Goal: Task Accomplishment & Management: Manage account settings

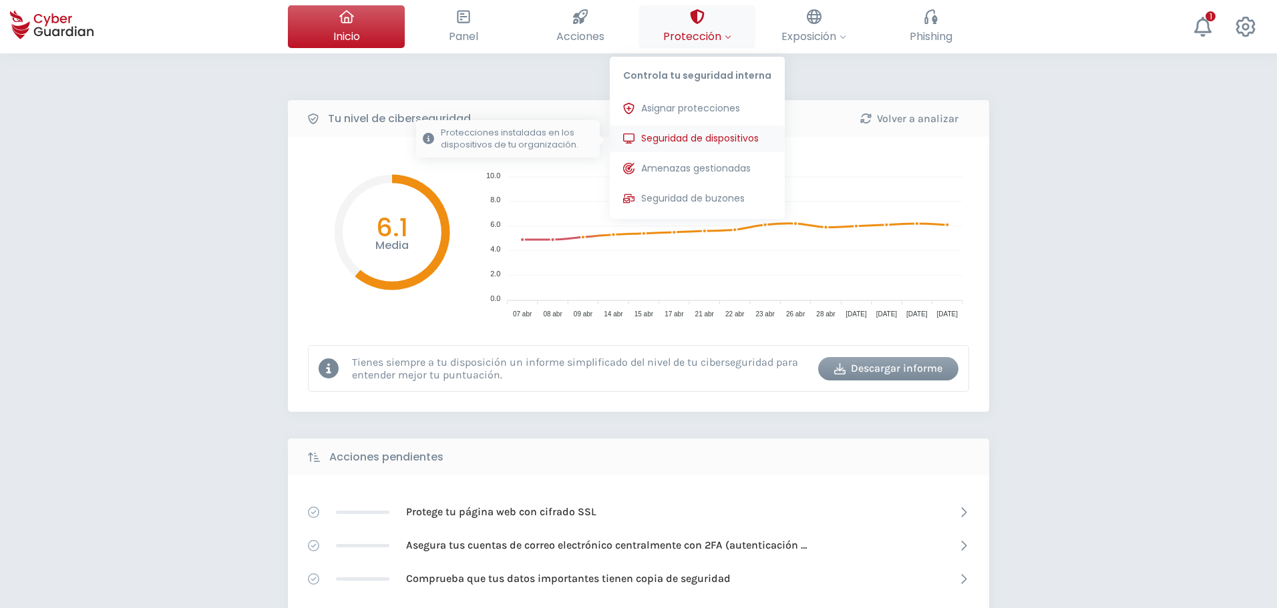
click at [708, 132] on span "Seguridad de dispositivos" at bounding box center [700, 139] width 118 height 14
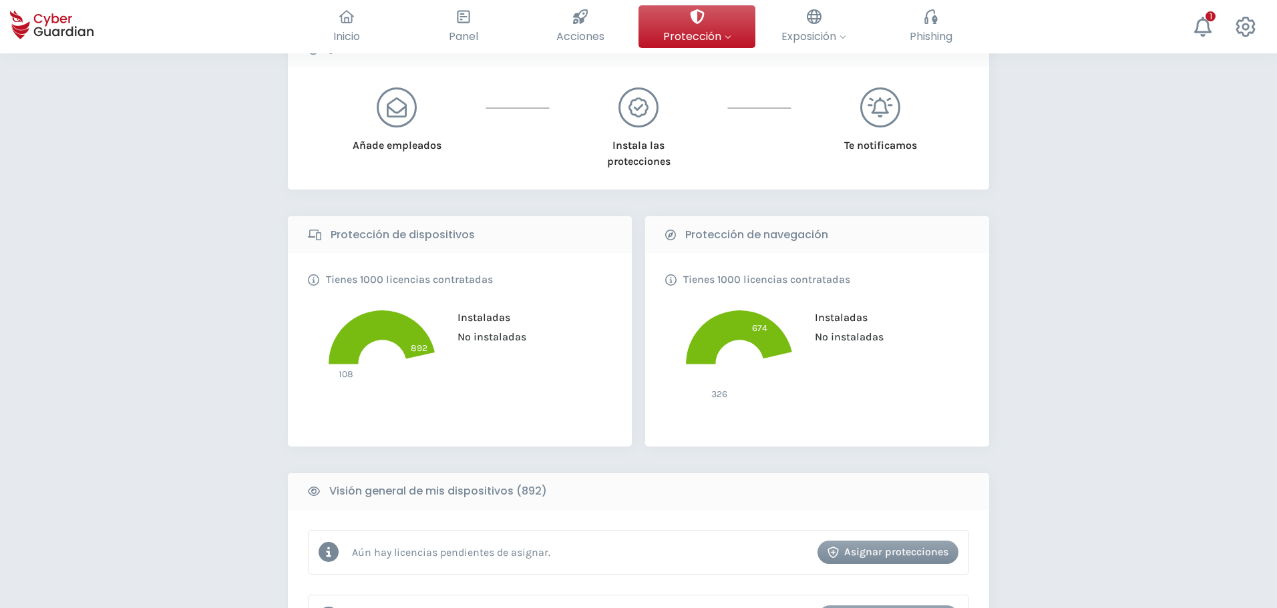
scroll to position [267, 0]
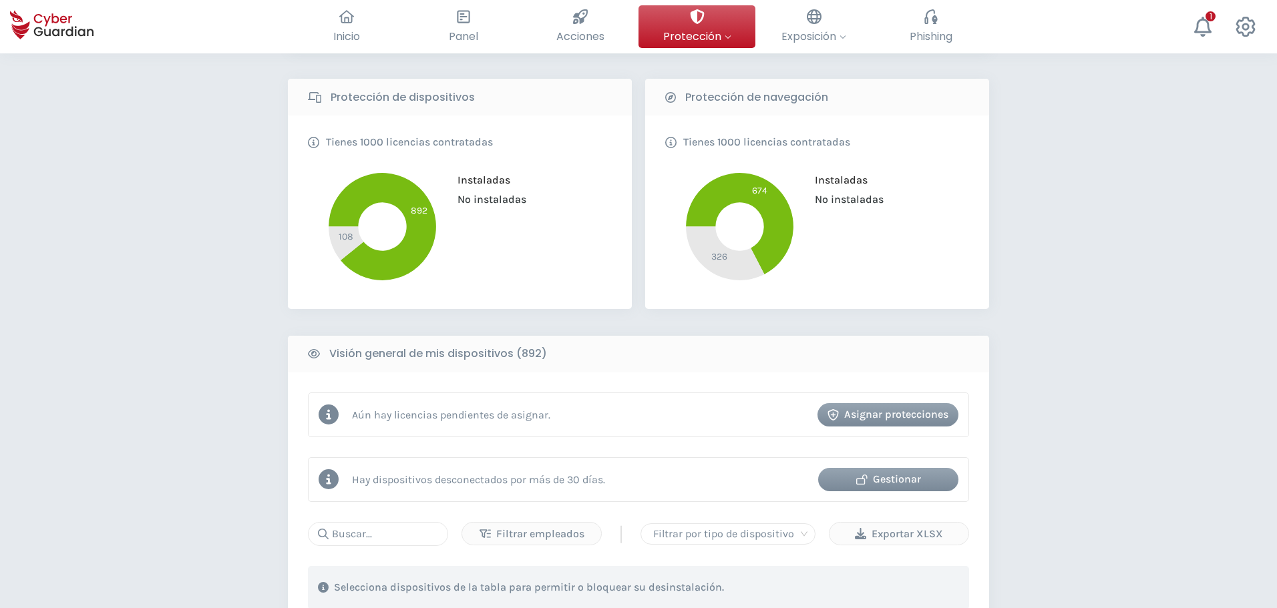
click at [379, 428] on div "Aún hay licencias pendientes de asignar. Asignar protecciones" at bounding box center [638, 415] width 661 height 45
drag, startPoint x: 361, startPoint y: 538, endPoint x: 370, endPoint y: 536, distance: 9.6
click at [361, 538] on input "text" at bounding box center [378, 534] width 140 height 24
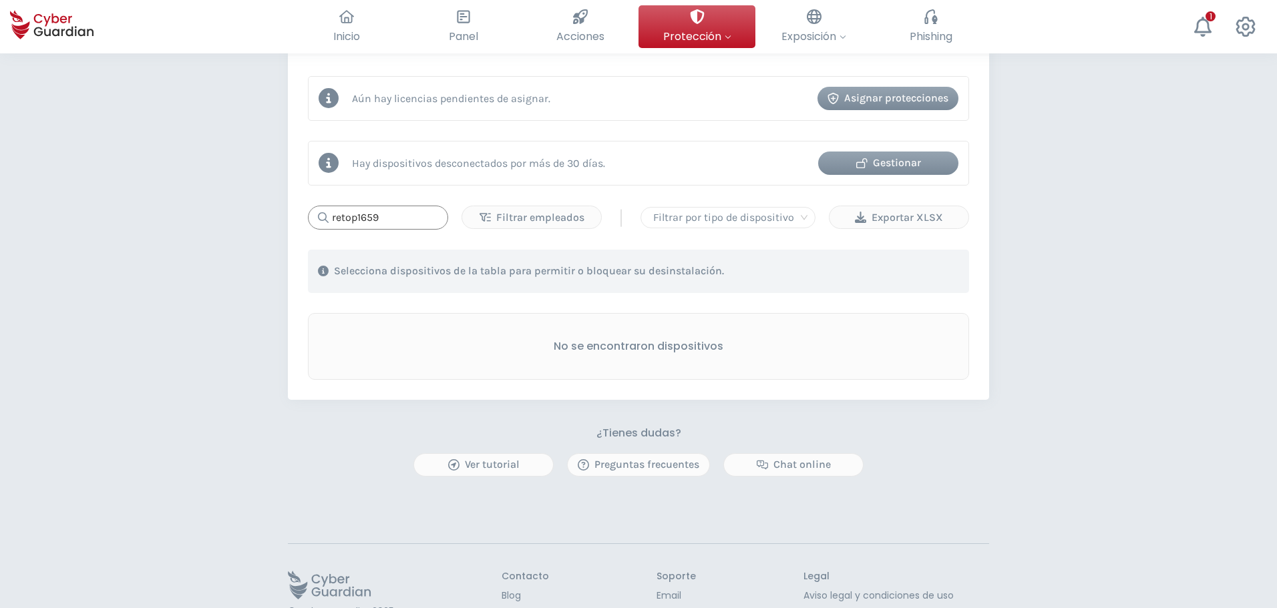
scroll to position [601, 0]
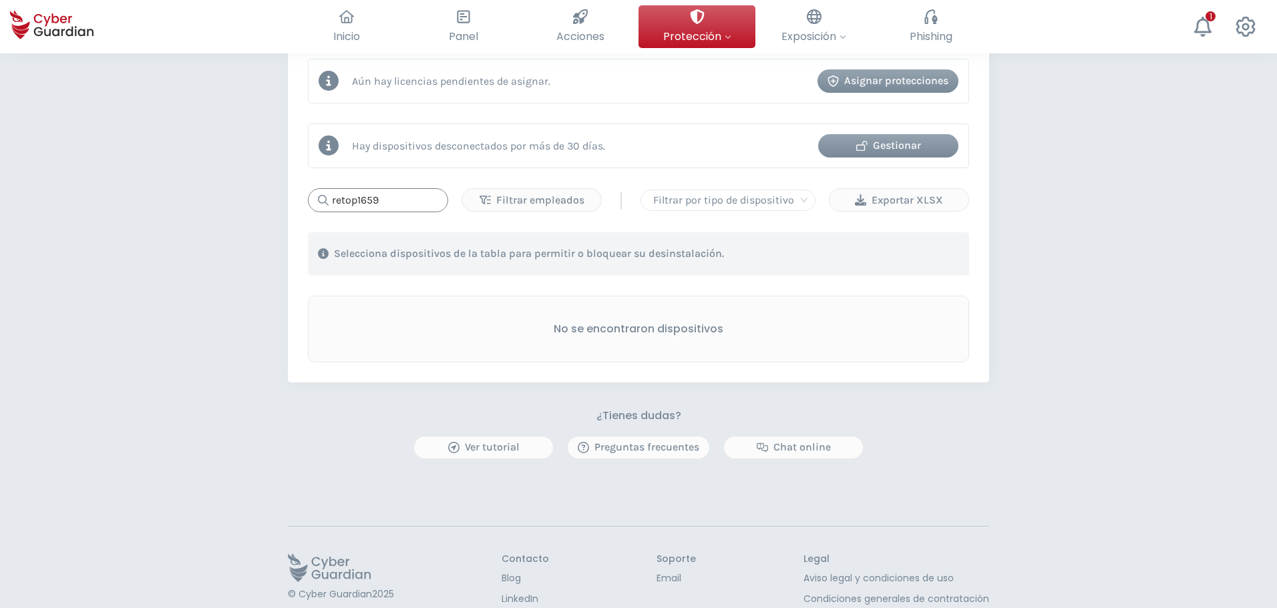
type input "retop1659"
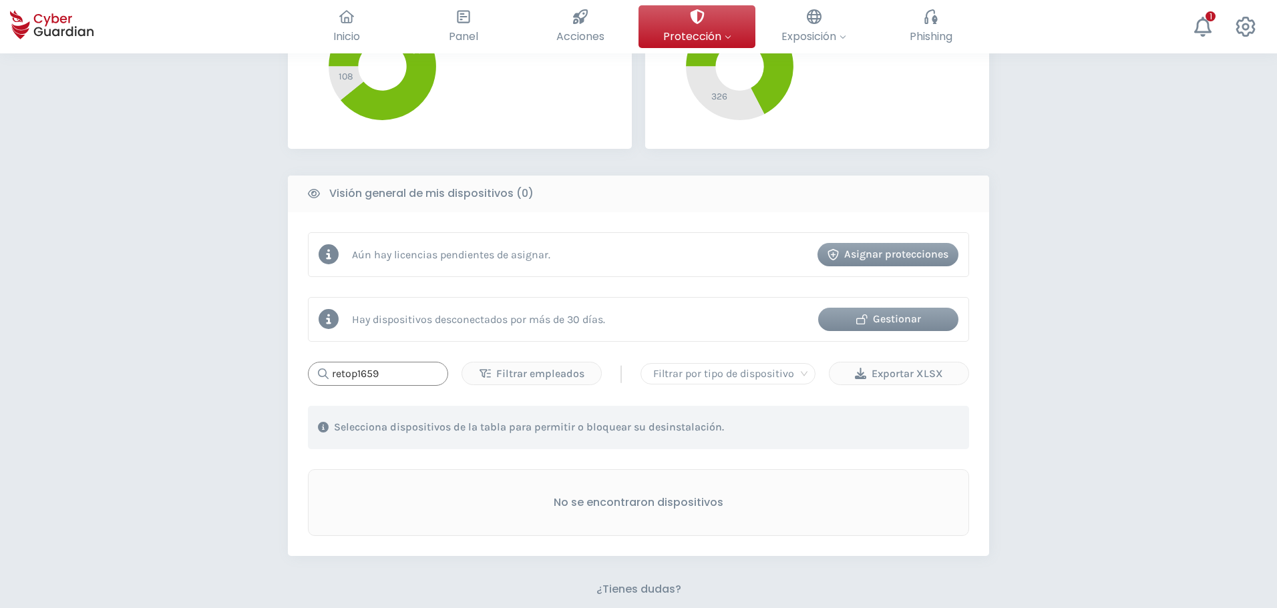
scroll to position [594, 0]
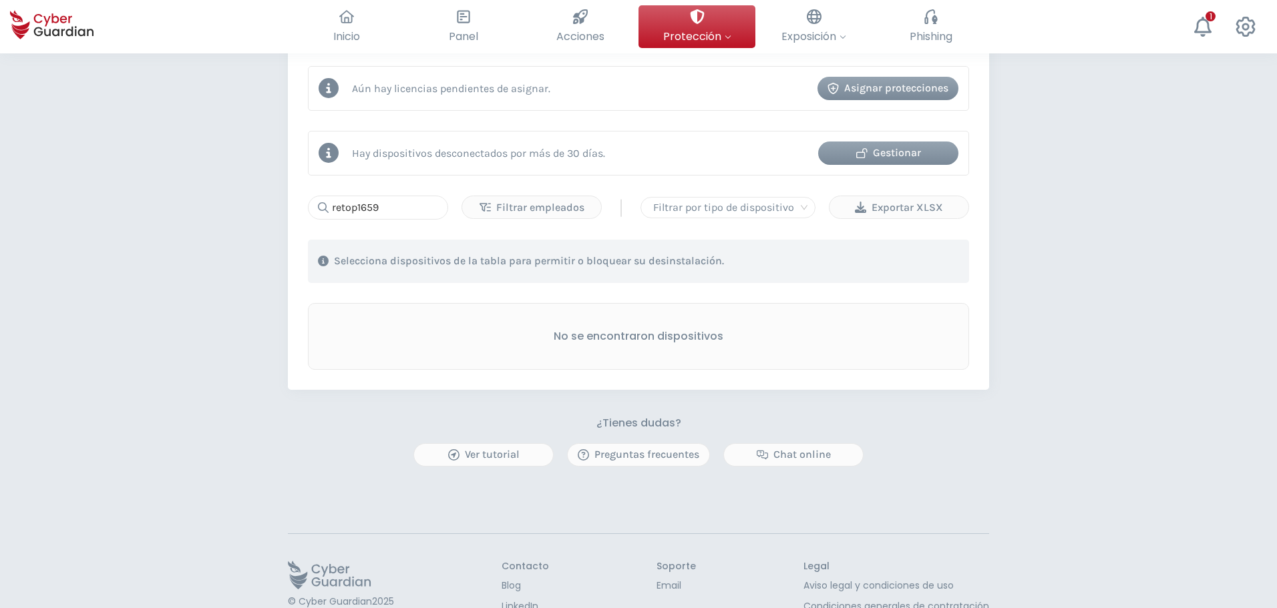
click at [903, 160] on div "Gestionar" at bounding box center [888, 153] width 120 height 16
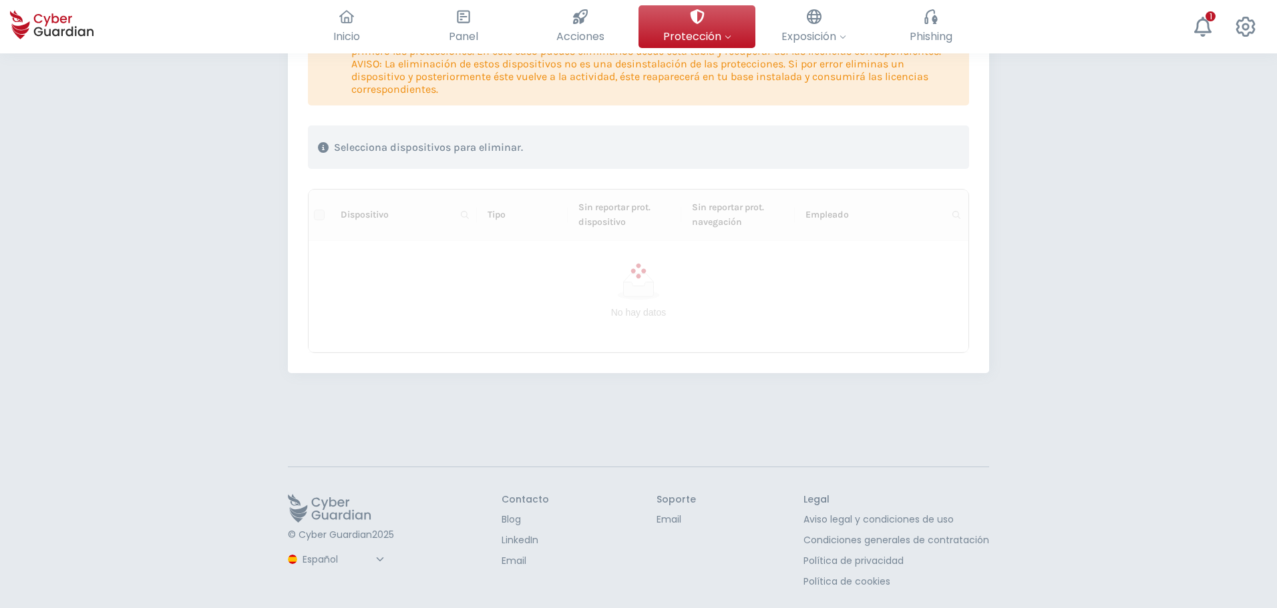
scroll to position [263, 0]
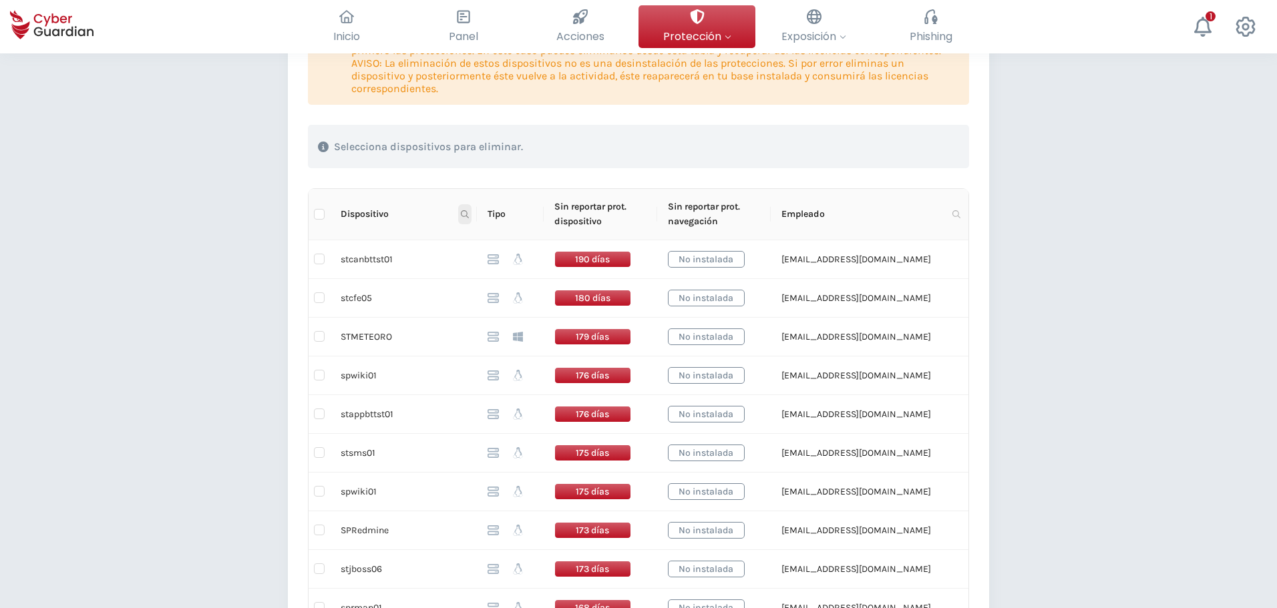
click at [458, 210] on span at bounding box center [464, 214] width 13 height 20
click at [423, 246] on input "text" at bounding box center [399, 242] width 133 height 21
type input "RETOP1659"
click at [452, 271] on span "Buscar" at bounding box center [445, 267] width 29 height 15
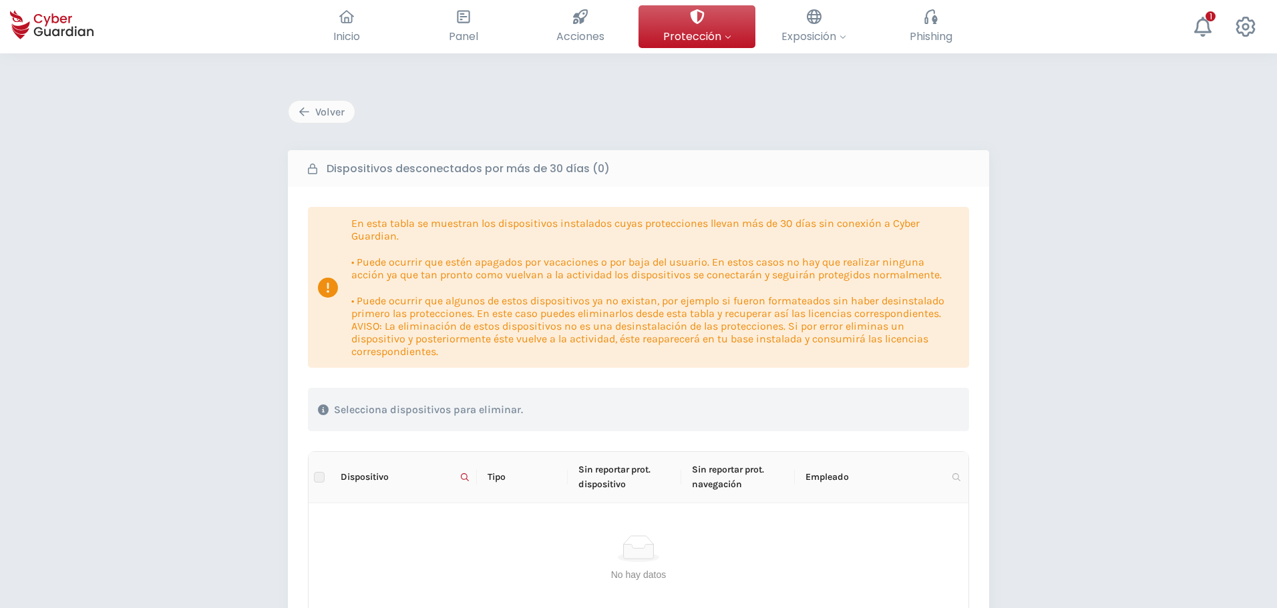
click at [272, 331] on div "Volver Dispositivos desconectados por más de 30 días (0) En esta tabla se muest…" at bounding box center [638, 462] width 1277 height 818
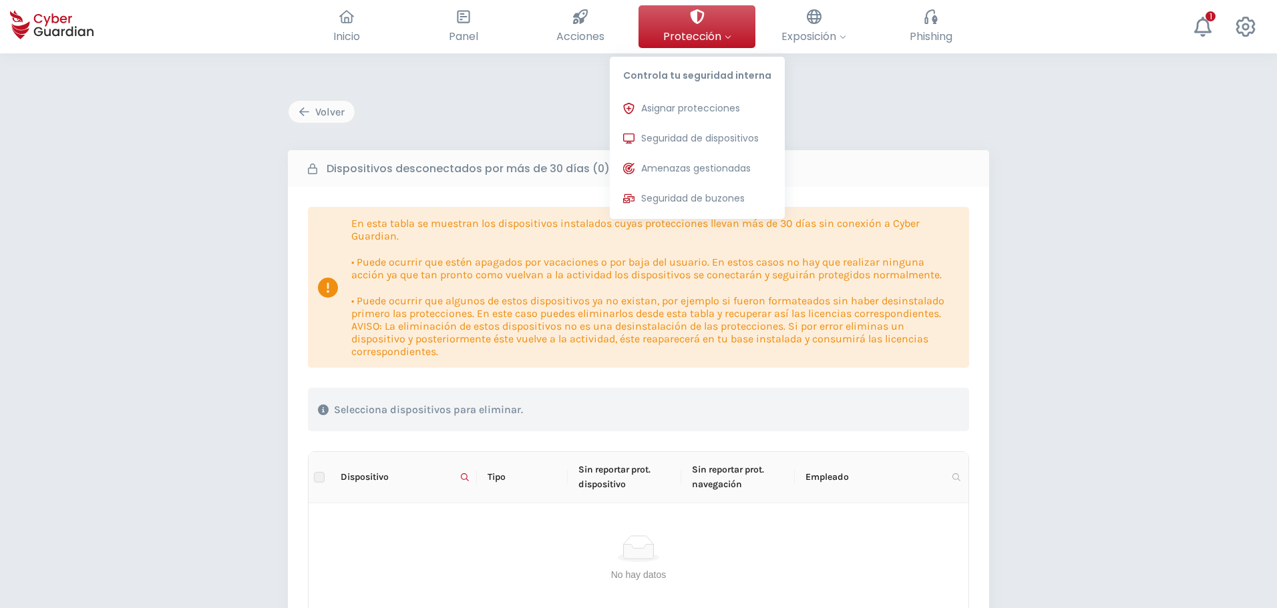
click at [735, 30] on button "Protección Controla tu seguridad interna Asignar protecciones Asigna las licenc…" at bounding box center [696, 26] width 117 height 43
click at [701, 136] on span "Seguridad de dispositivos" at bounding box center [700, 139] width 118 height 14
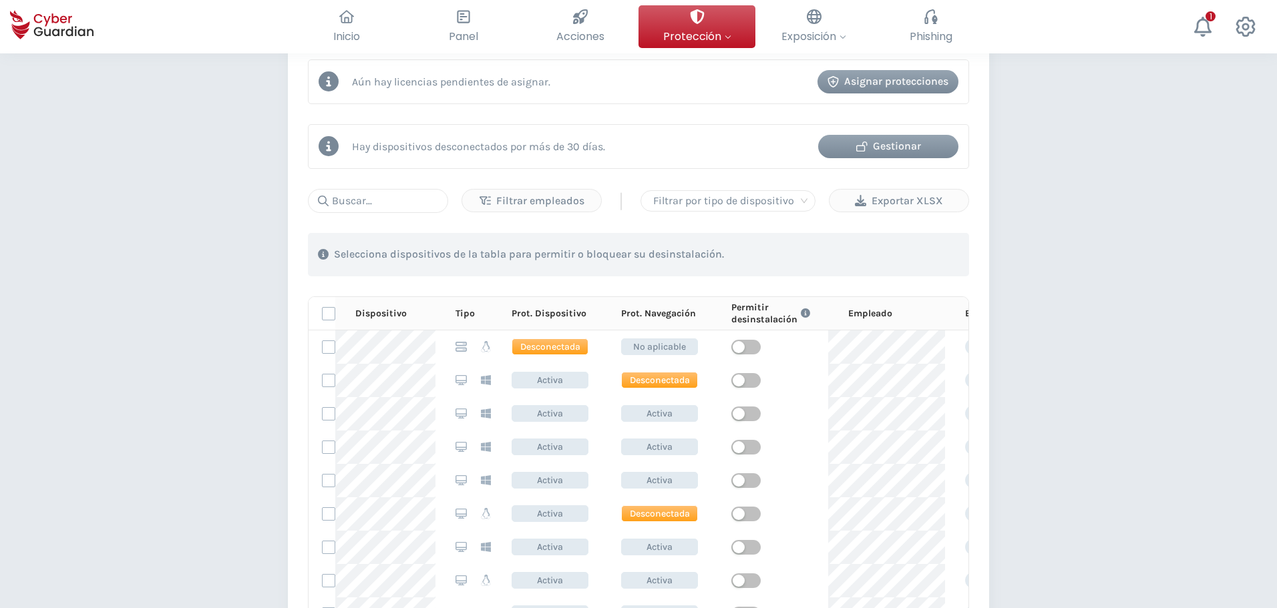
scroll to position [601, 0]
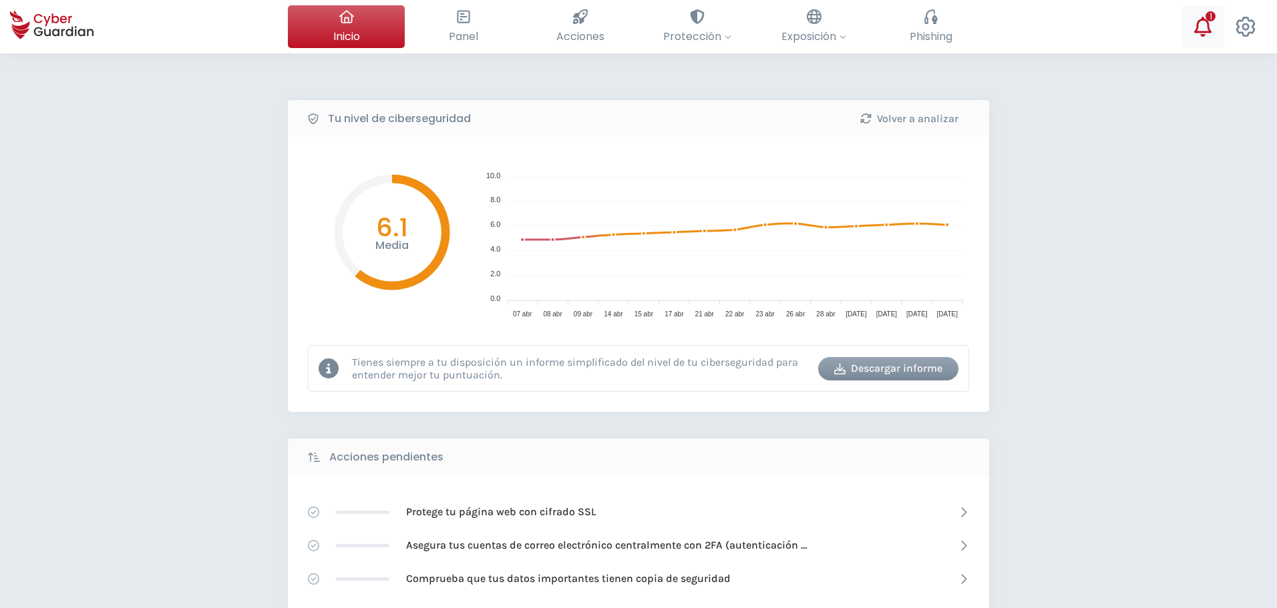
click at [1197, 26] on icon at bounding box center [1202, 27] width 17 height 20
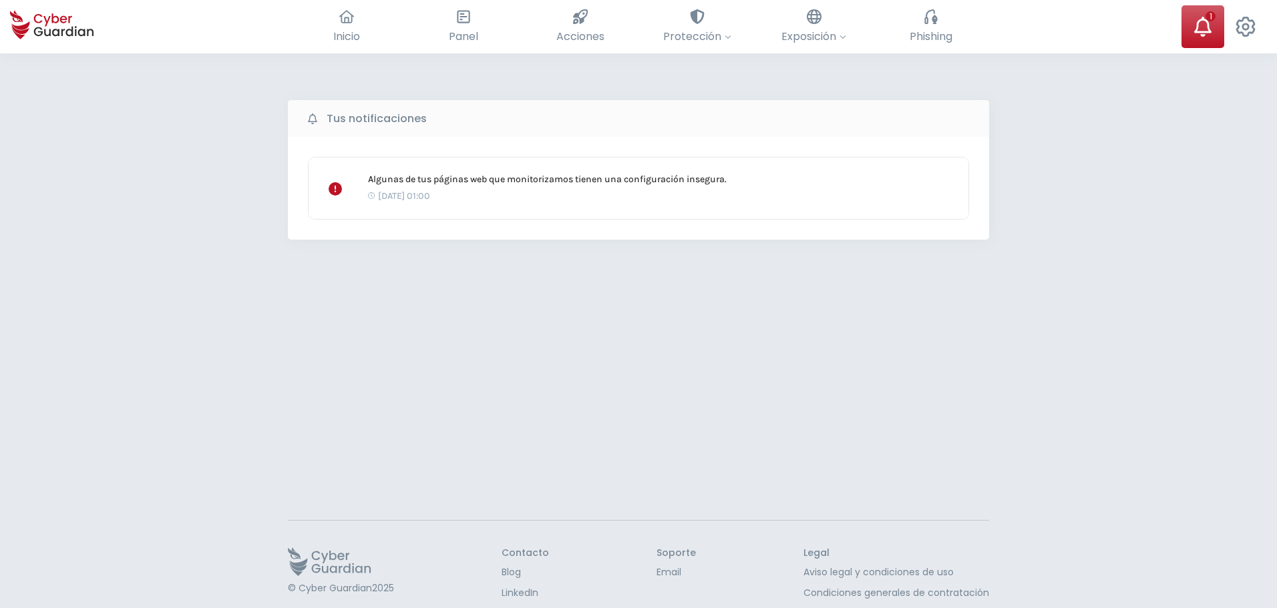
click at [1192, 31] on button at bounding box center [1202, 26] width 43 height 43
drag, startPoint x: 329, startPoint y: 27, endPoint x: 337, endPoint y: 31, distance: 9.6
click at [329, 29] on button "Inicio El resumen de tu ciberseguridad" at bounding box center [346, 26] width 117 height 43
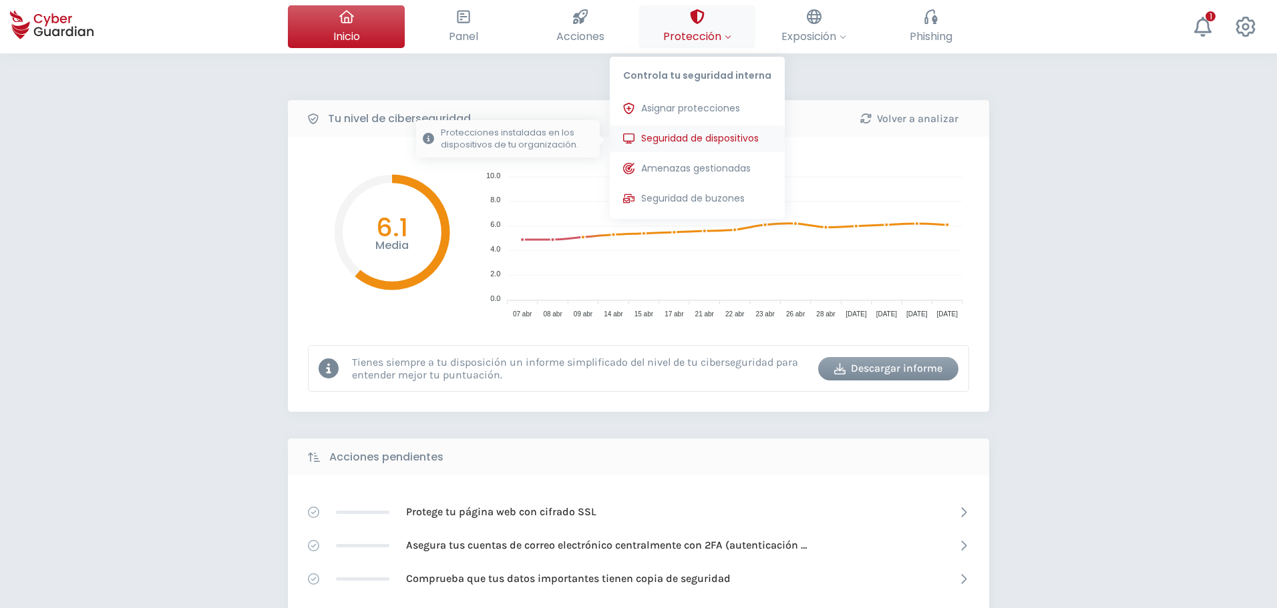
click at [721, 147] on button "Seguridad de dispositivos Protecciones instaladas en los dispositivos de tu org…" at bounding box center [697, 139] width 175 height 27
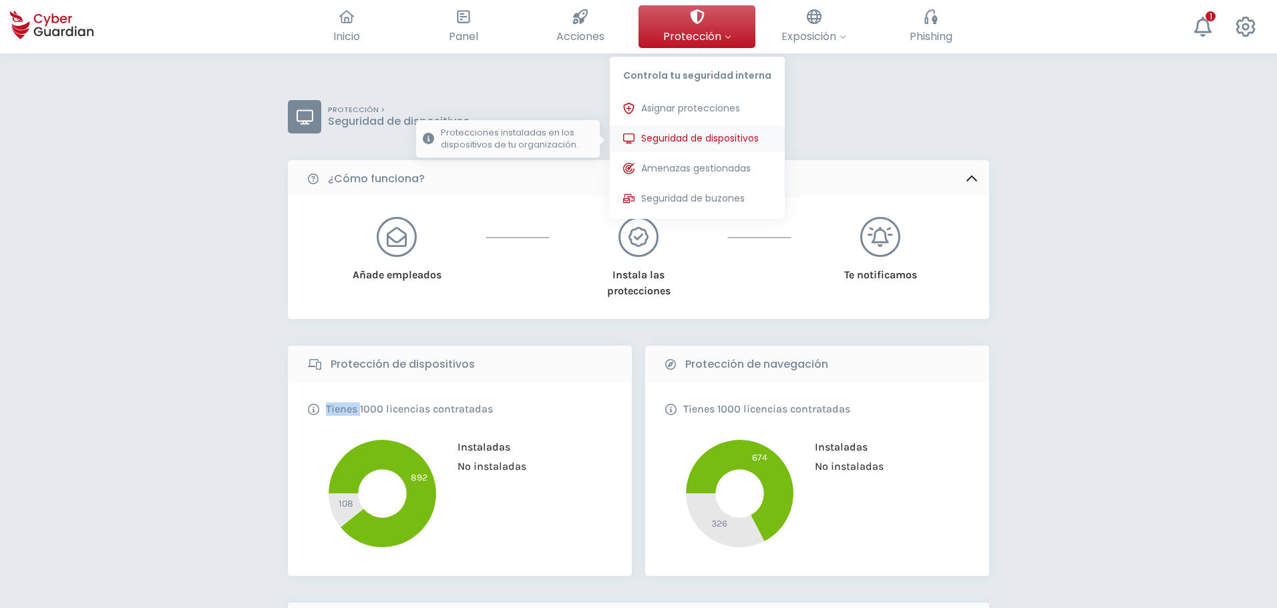
click at [686, 140] on span "Seguridad de dispositivos" at bounding box center [700, 139] width 118 height 14
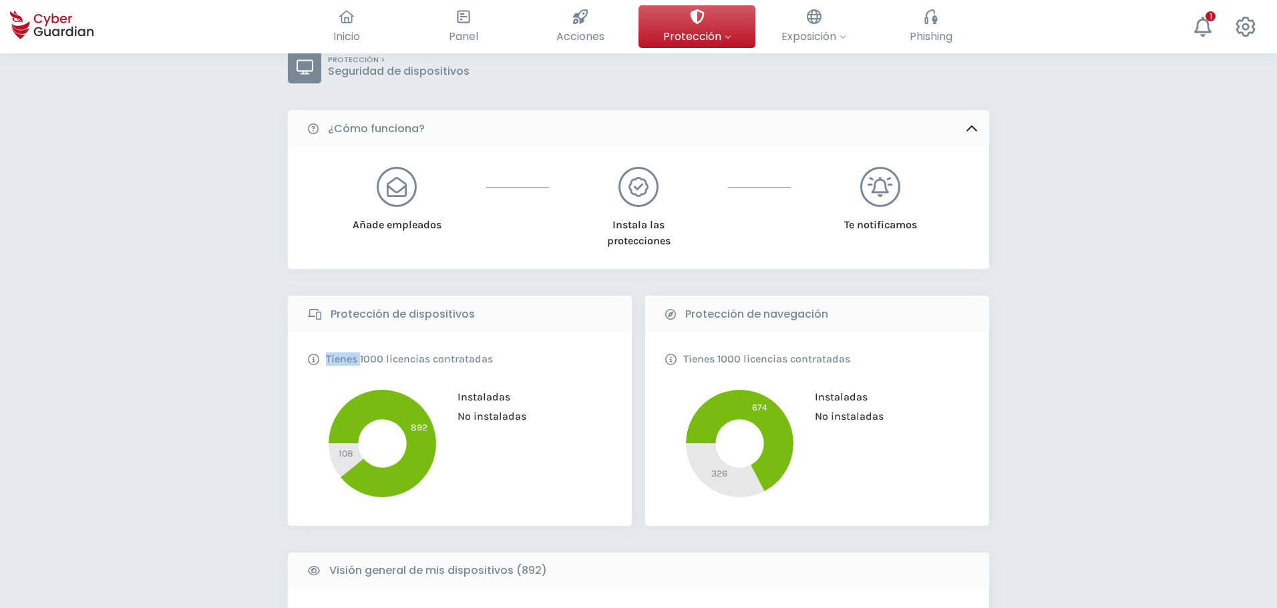
scroll to position [401, 0]
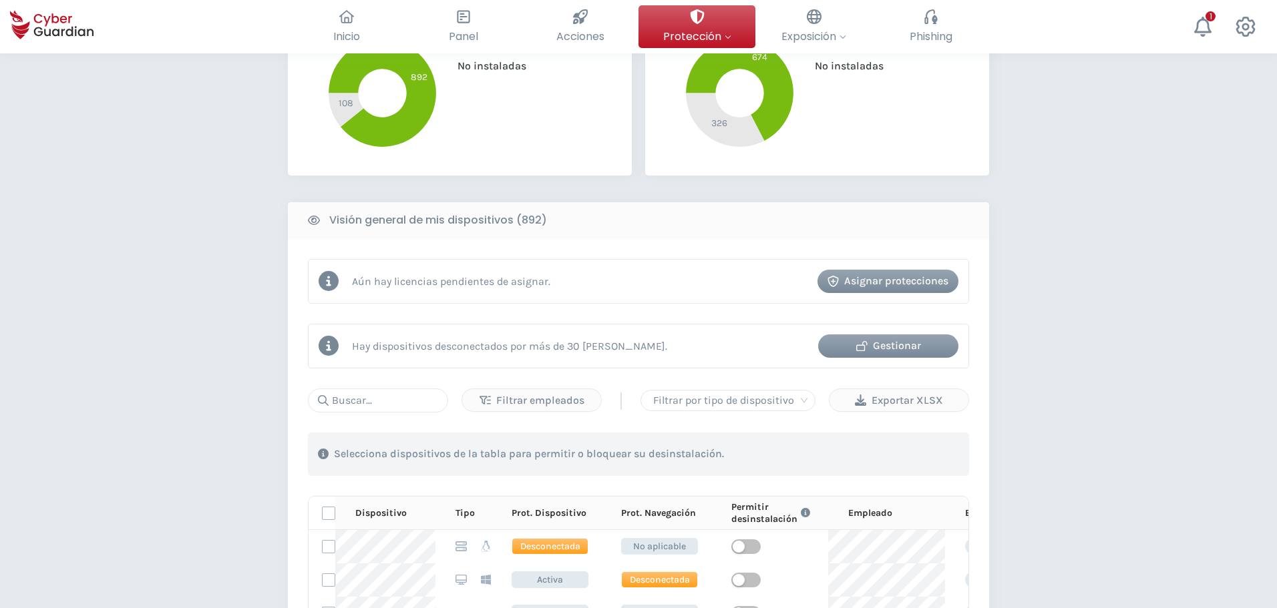
click at [128, 341] on div "PROTECCIÓN > Seguridad de dispositivos ¿Cómo funciona? Añade empleados Instala …" at bounding box center [638, 411] width 1277 height 1517
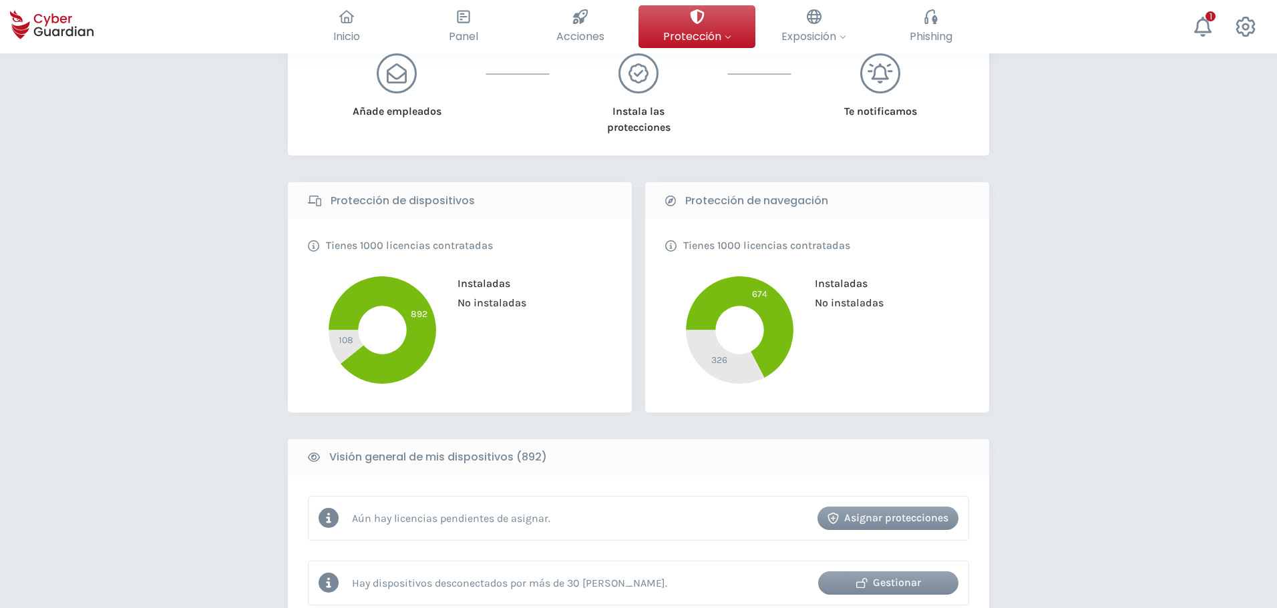
scroll to position [0, 0]
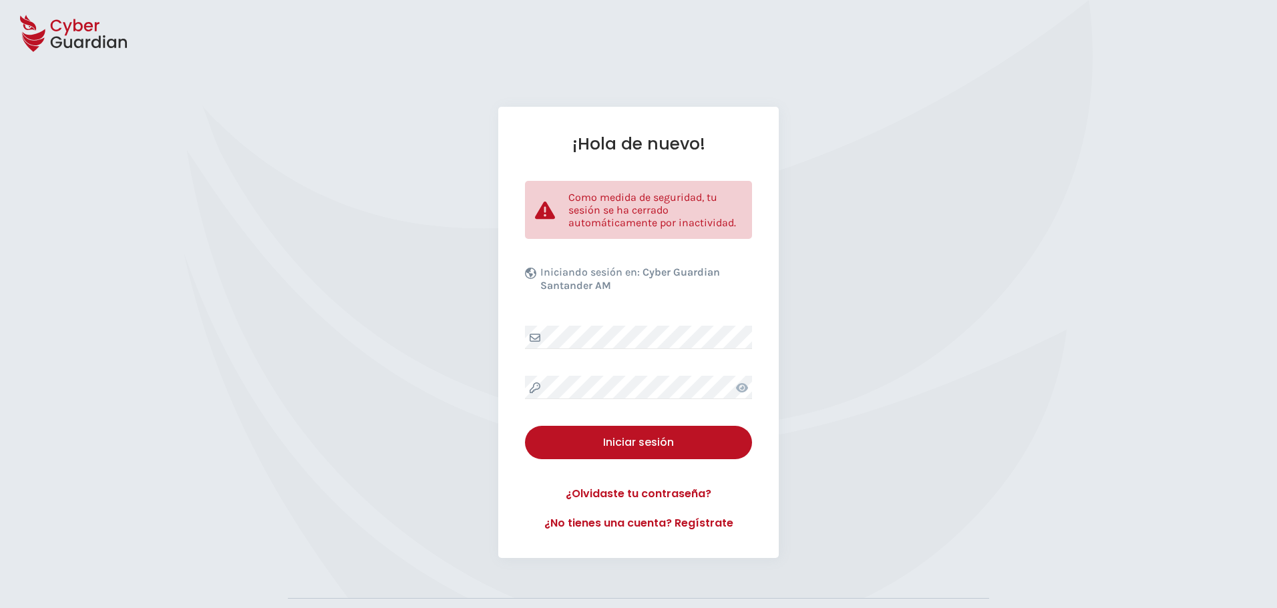
click at [50, 302] on div "¡Hola de nuevo! Como medida de seguridad, tu sesión se ha cerrado automáticamen…" at bounding box center [638, 332] width 1277 height 451
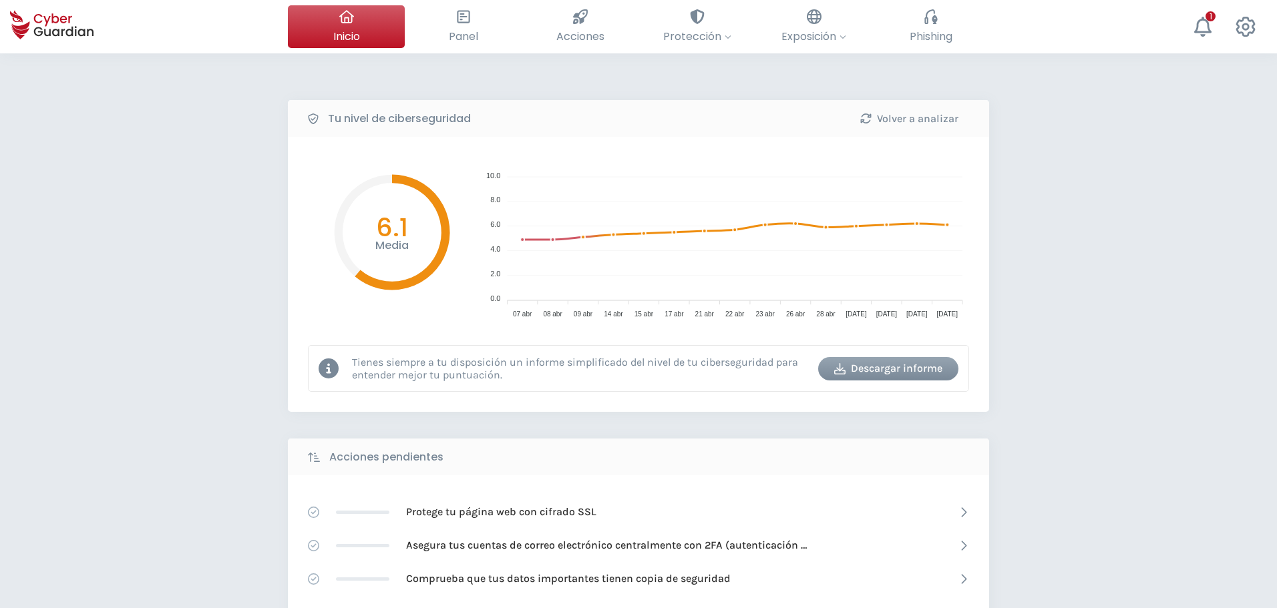
click at [1118, 262] on div "Tu nivel de ciberseguridad Volver a analizar Media 6.1 10.0 10.0 8.0 8.0 6.0 6.…" at bounding box center [638, 594] width 1277 height 1082
drag, startPoint x: 1116, startPoint y: 256, endPoint x: 1103, endPoint y: 179, distance: 78.6
click at [1103, 179] on div "Tu nivel de ciberseguridad Volver a analizar Media 6.1 10.0 10.0 8.0 8.0 6.0 6.…" at bounding box center [638, 594] width 1277 height 1082
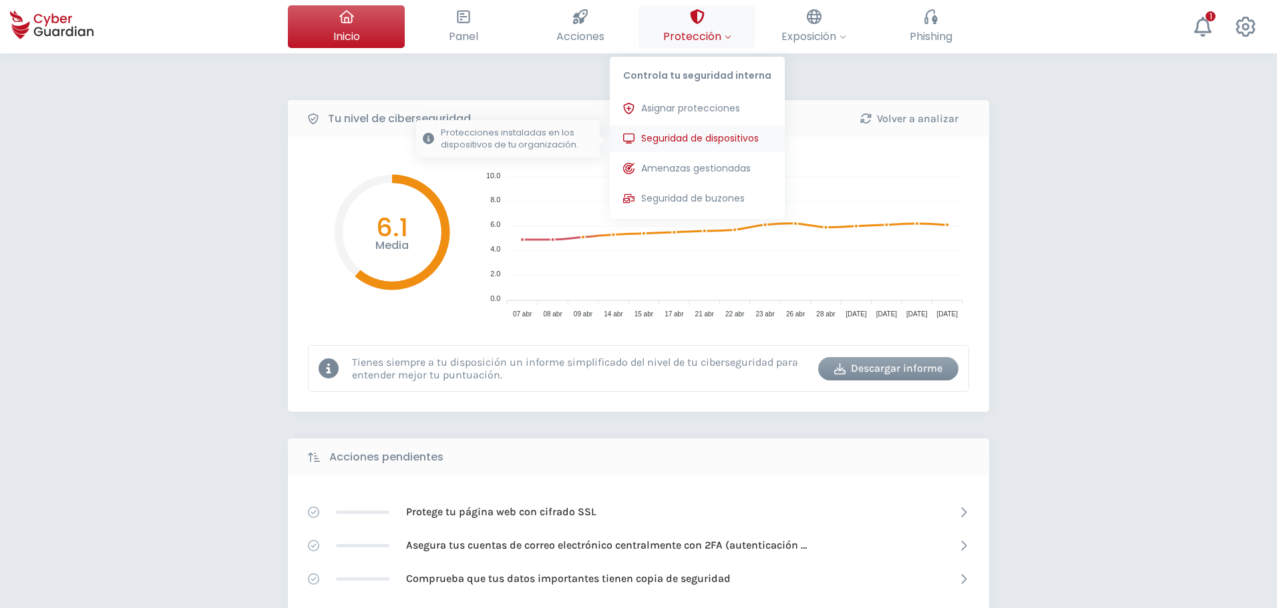
click at [700, 134] on span "Seguridad de dispositivos" at bounding box center [700, 139] width 118 height 14
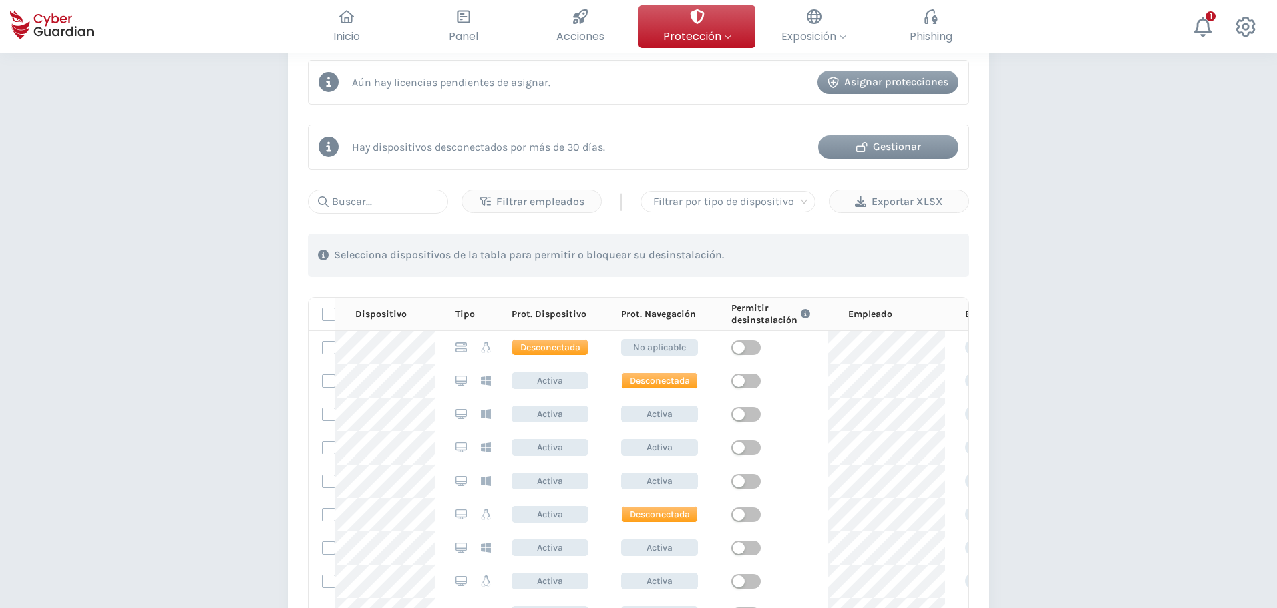
scroll to position [601, 0]
click at [400, 195] on input "text" at bounding box center [378, 200] width 140 height 24
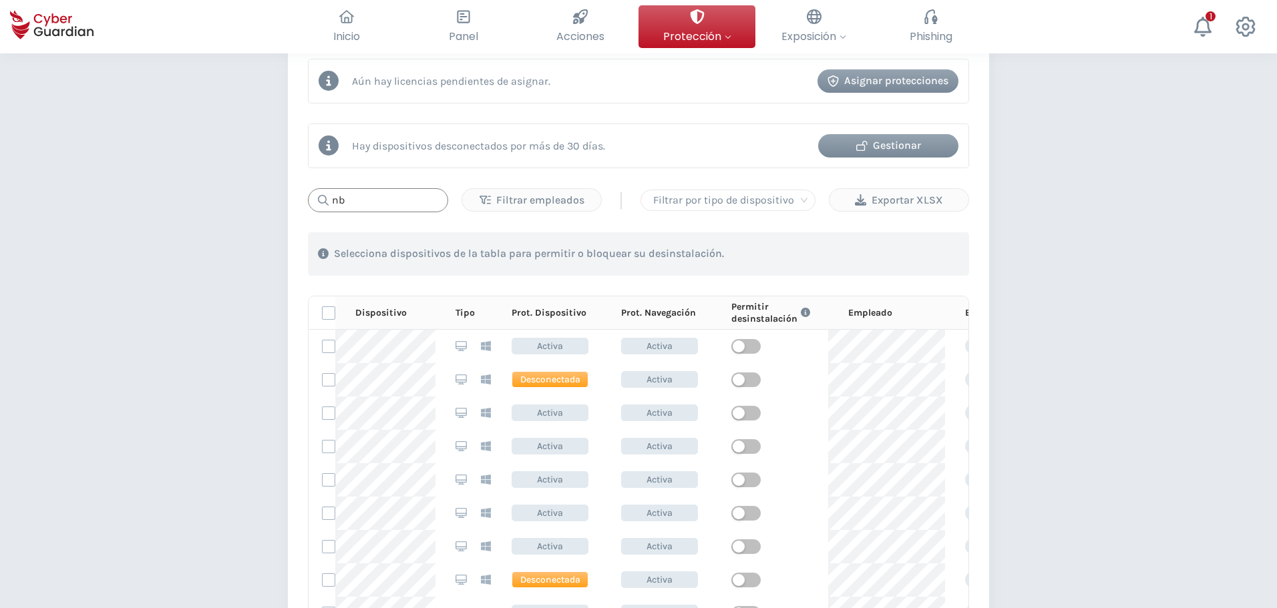
type input "n"
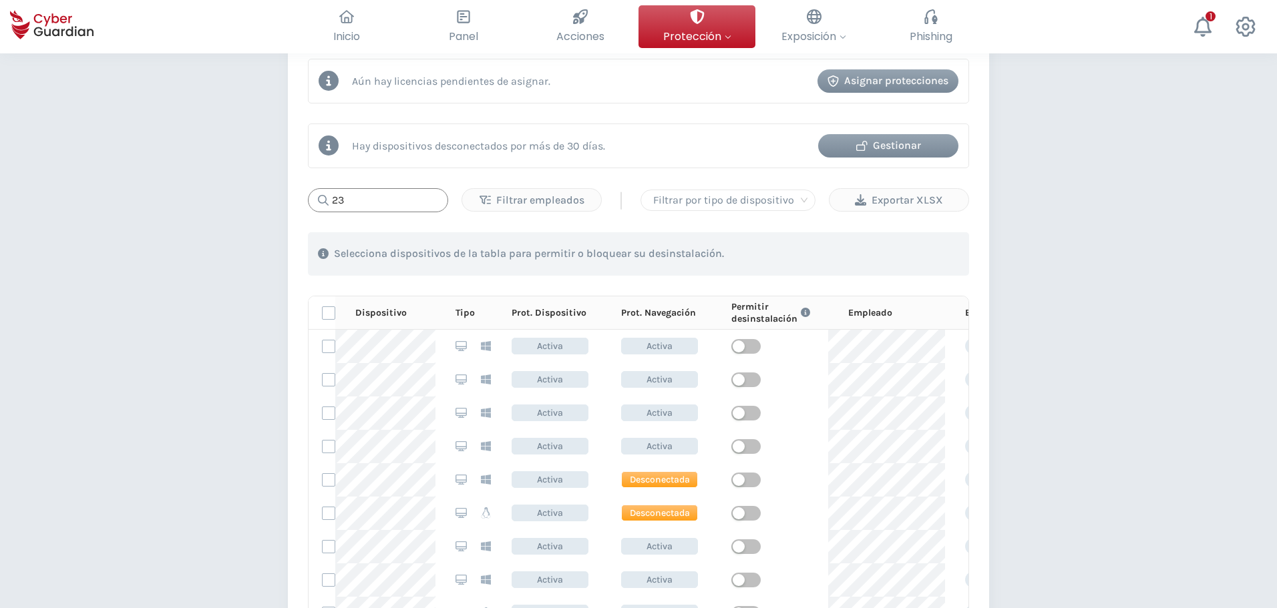
type input "2"
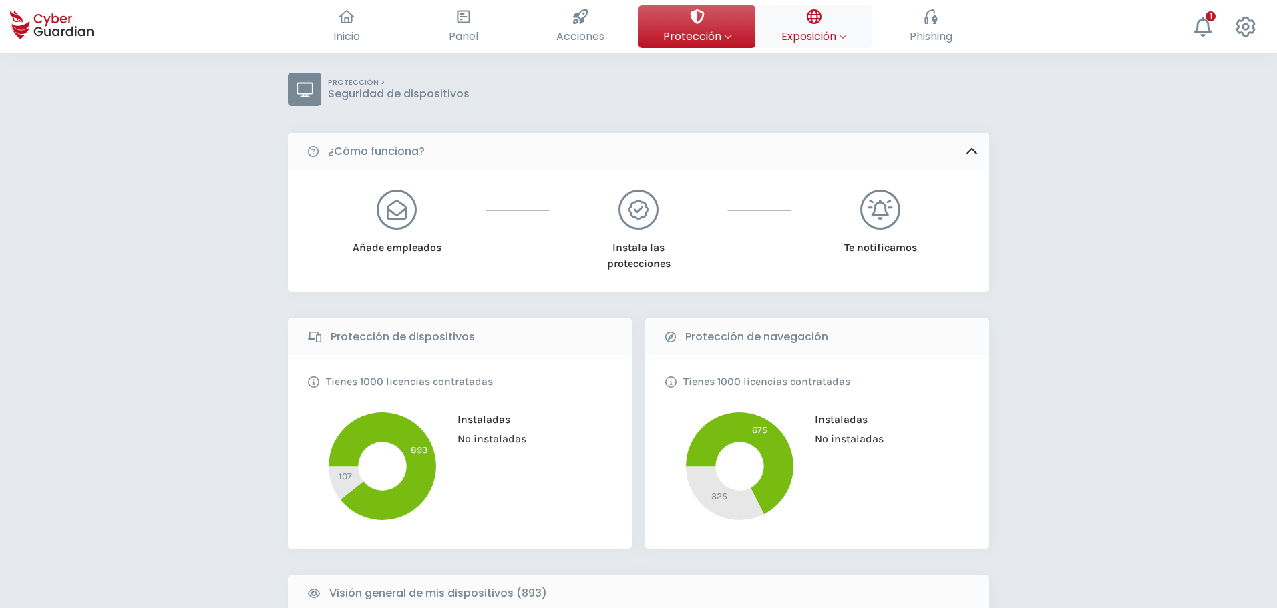
scroll to position [0, 0]
